Goal: Information Seeking & Learning: Learn about a topic

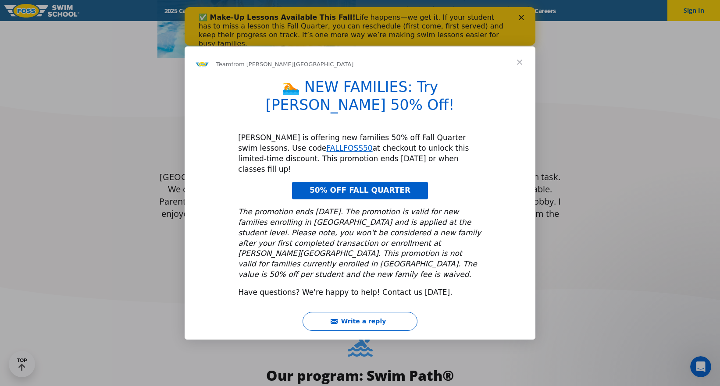
scroll to position [614, 0]
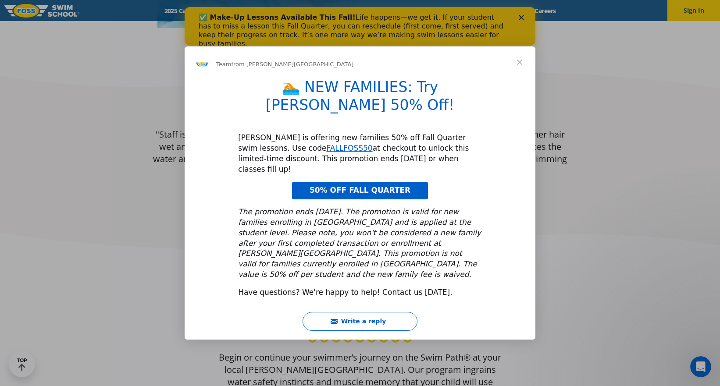
click at [521, 78] on span "Close" at bounding box center [520, 62] width 32 height 32
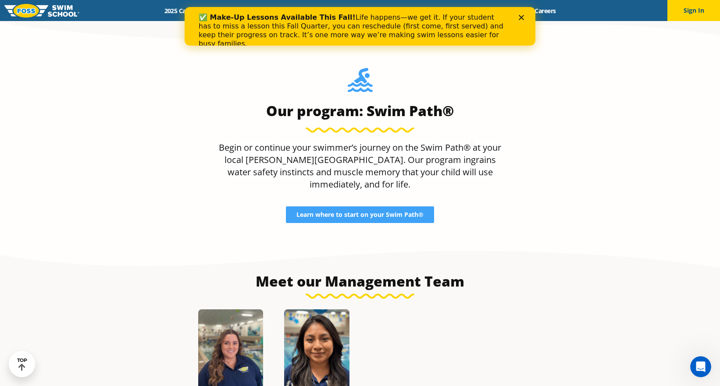
scroll to position [833, 0]
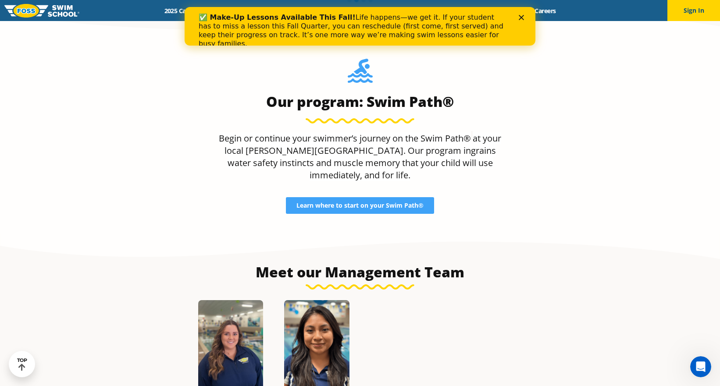
click at [148, 148] on section "Our program: Swim Path® Begin or continue your swimmer’s journey on the Swim Pa…" at bounding box center [360, 136] width 720 height 195
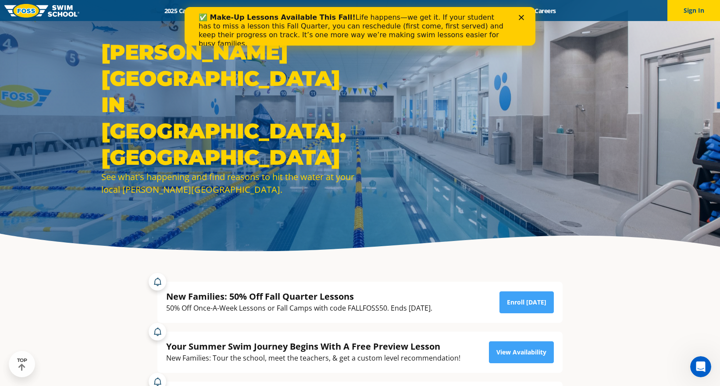
scroll to position [0, 0]
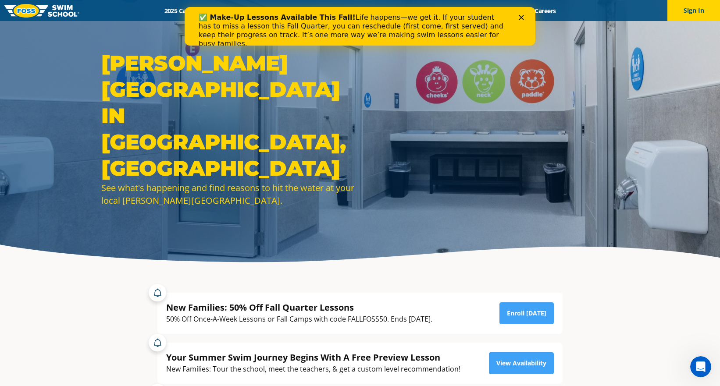
click at [521, 21] on div "✅ Make-Up Lessons Available This Fall! Life happens—we get it. If your student …" at bounding box center [360, 31] width 351 height 40
click at [524, 15] on polygon "Close" at bounding box center [521, 17] width 5 height 5
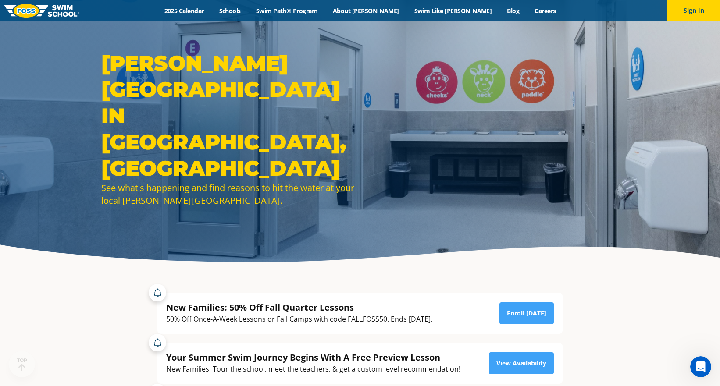
click at [222, 5] on div "Menu 2025 Calendar Schools Swim Path® Program About FOSS Swim Like Regan Blog C…" at bounding box center [360, 10] width 720 height 21
click at [211, 11] on link "2025 Calendar" at bounding box center [184, 11] width 55 height 8
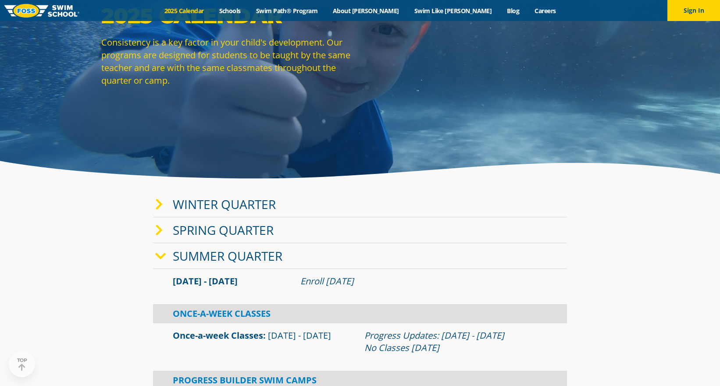
scroll to position [88, 0]
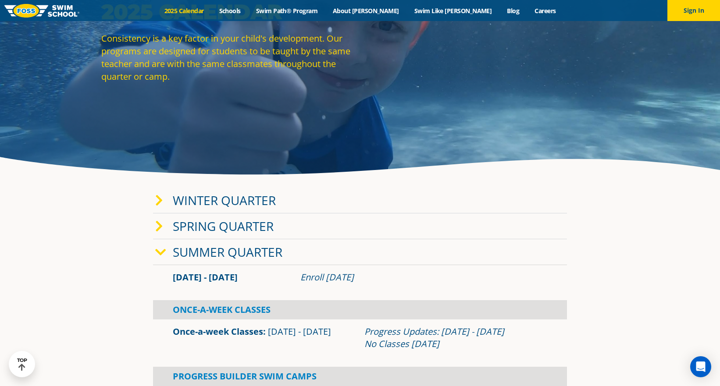
click at [160, 258] on icon at bounding box center [160, 252] width 11 height 12
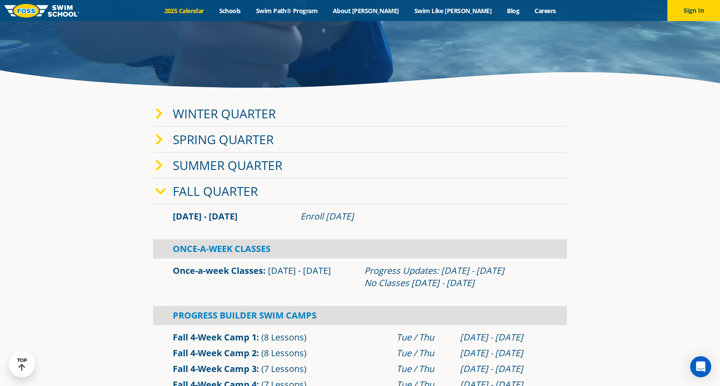
scroll to position [175, 0]
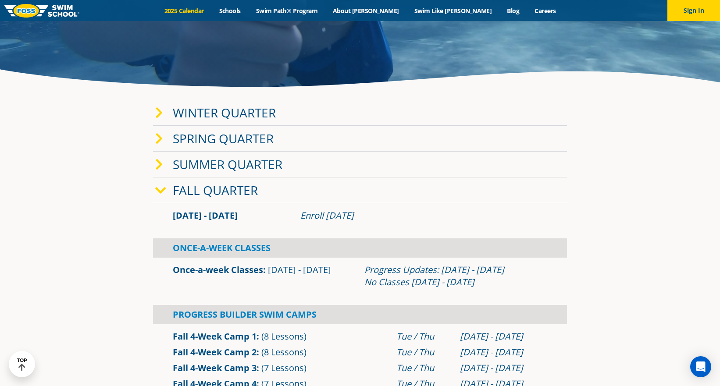
click at [460, 277] on div "Progress Updates: [DATE] - [DATE] No Classes [DATE] - [DATE]" at bounding box center [455, 276] width 183 height 25
drag, startPoint x: 400, startPoint y: 281, endPoint x: 460, endPoint y: 288, distance: 60.0
click at [460, 288] on div "Progress Updates: [DATE] - [DATE] No Classes [DATE] - [DATE]" at bounding box center [455, 276] width 183 height 25
drag, startPoint x: 469, startPoint y: 289, endPoint x: 485, endPoint y: 289, distance: 15.8
click at [484, 289] on div "Once-a-week Classes [DATE] - [DATE] Progress Updates: [DATE] - [DATE] No Classe…" at bounding box center [360, 276] width 414 height 28
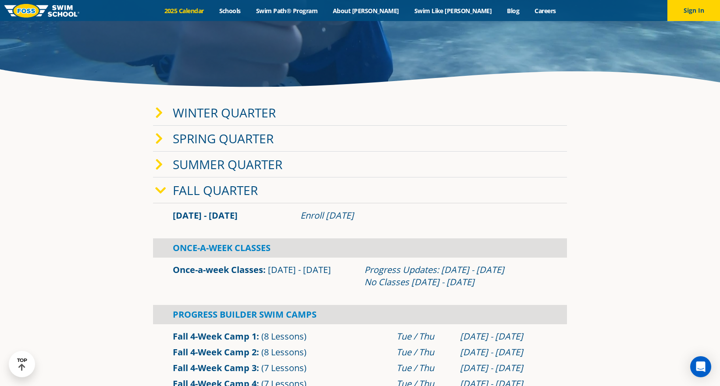
click at [489, 285] on div "Progress Updates: [DATE] - [DATE] No Classes [DATE] - [DATE]" at bounding box center [455, 276] width 183 height 25
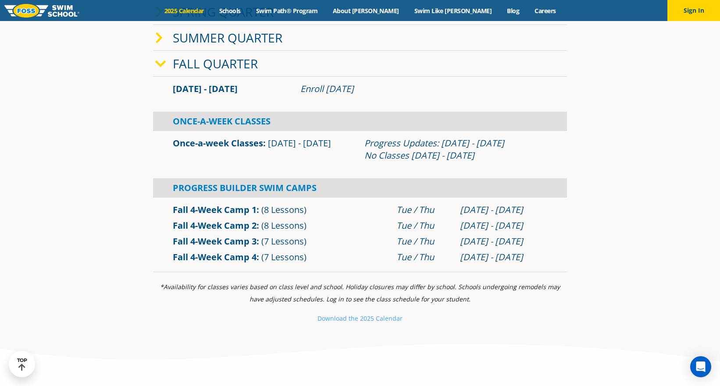
scroll to position [307, 0]
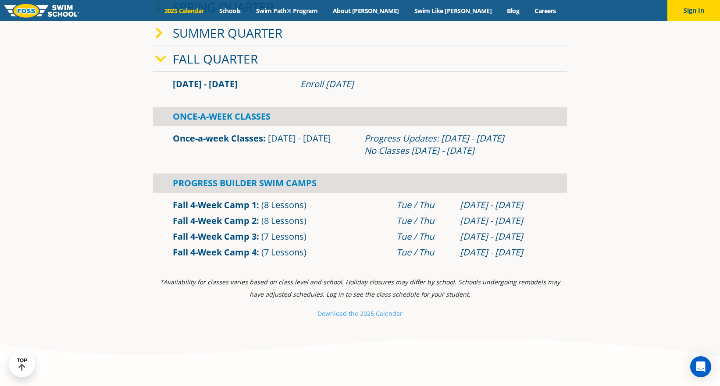
click at [162, 61] on icon at bounding box center [160, 59] width 11 height 12
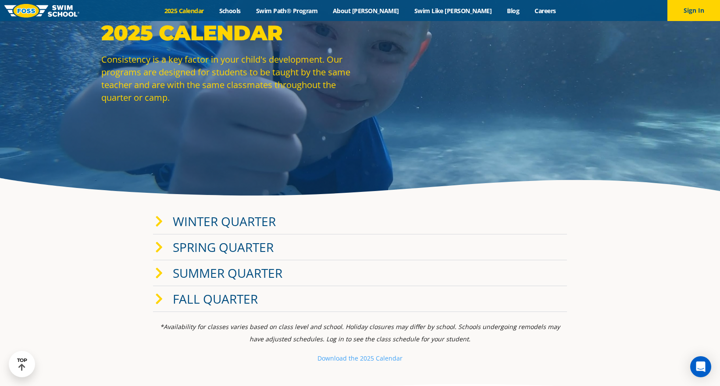
scroll to position [0, 0]
